Goal: Find specific page/section: Find specific page/section

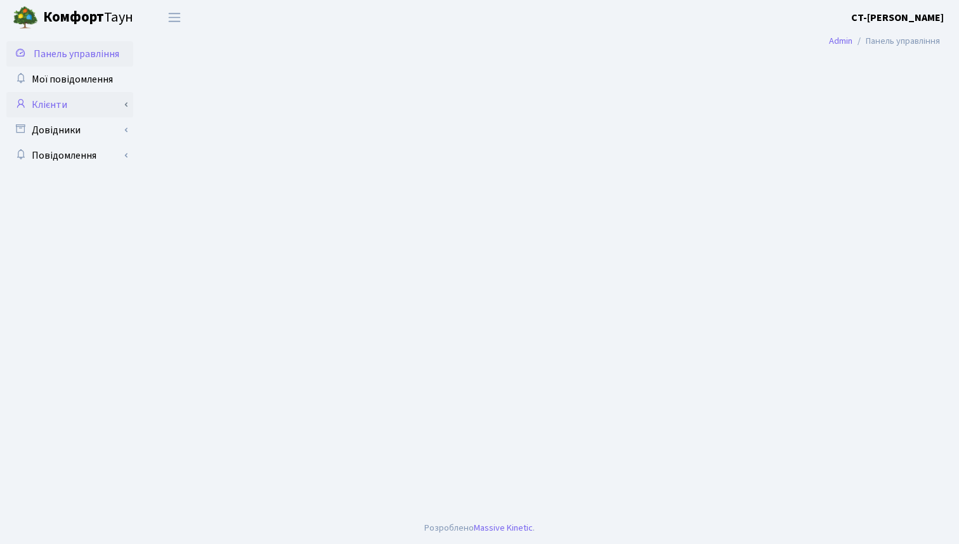
click at [78, 108] on link "Клієнти" at bounding box center [69, 104] width 127 height 25
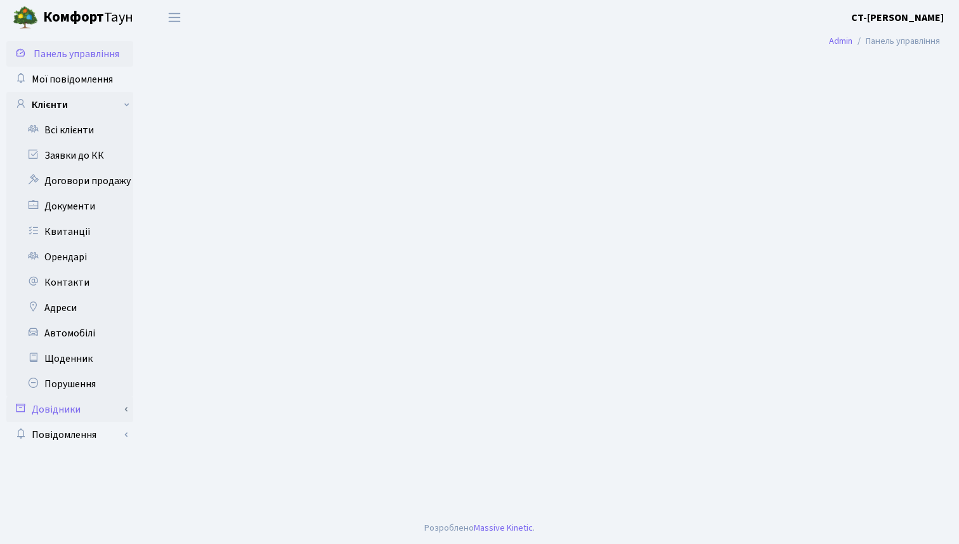
click at [121, 407] on link "Довідники" at bounding box center [69, 408] width 127 height 25
click at [94, 434] on link "Приміщення" at bounding box center [74, 434] width 119 height 25
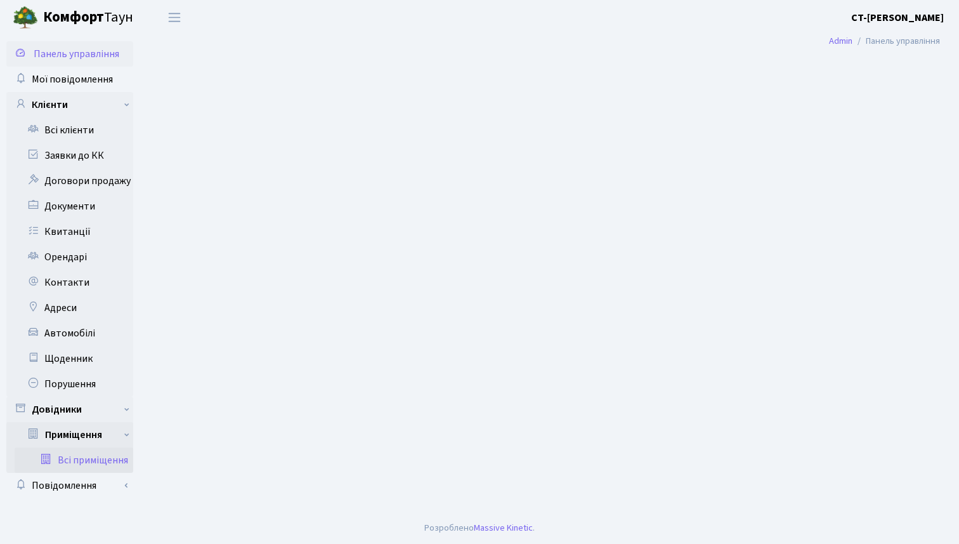
click at [96, 457] on link "Всі приміщення" at bounding box center [74, 459] width 119 height 25
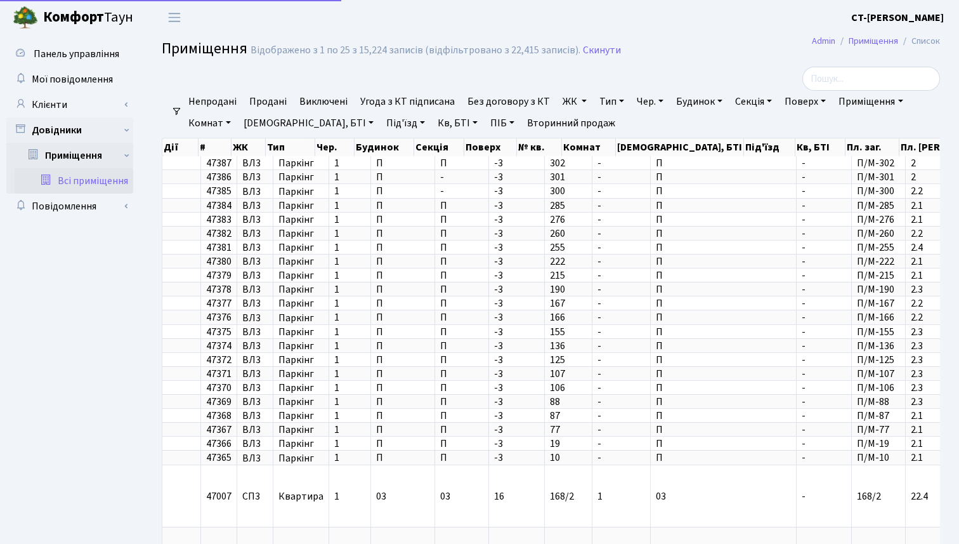
select select "25"
click at [879, 72] on input "search" at bounding box center [871, 79] width 138 height 24
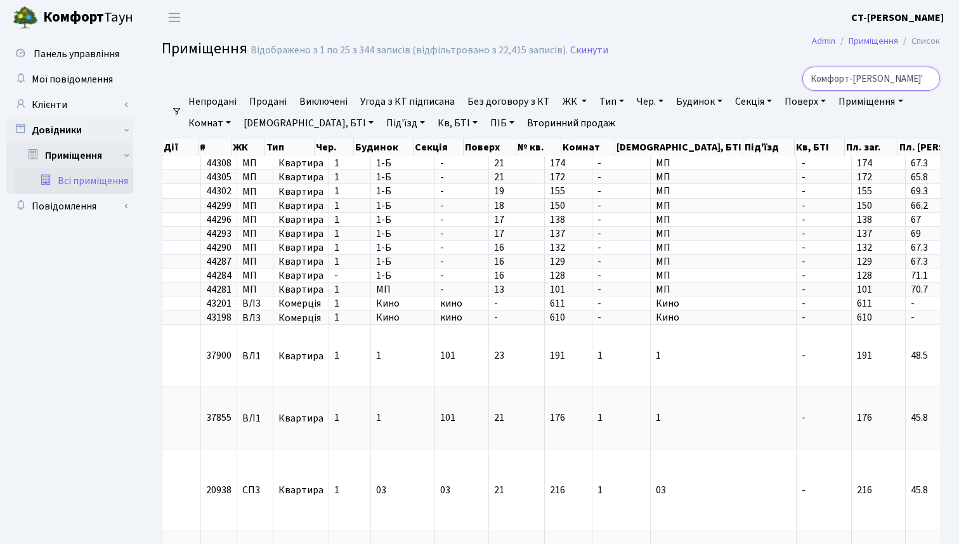
scroll to position [0, 29]
type input "ТОВ "Комфорт-[PERSON_NAME]""
